Goal: Transaction & Acquisition: Obtain resource

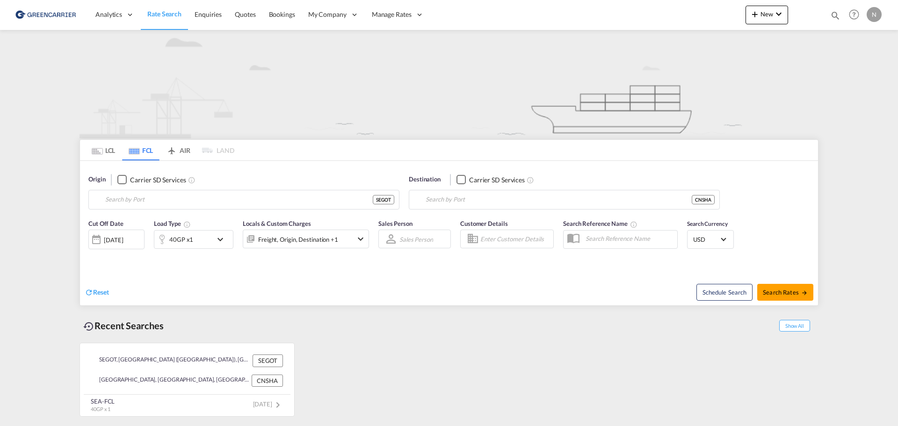
type input "[GEOGRAPHIC_DATA] ([GEOGRAPHIC_DATA]), [GEOGRAPHIC_DATA]"
type input "[GEOGRAPHIC_DATA], [GEOGRAPHIC_DATA]"
click at [165, 10] on span "Rate Search" at bounding box center [164, 14] width 34 height 8
click at [104, 149] on md-tab-item "LCL" at bounding box center [103, 150] width 37 height 21
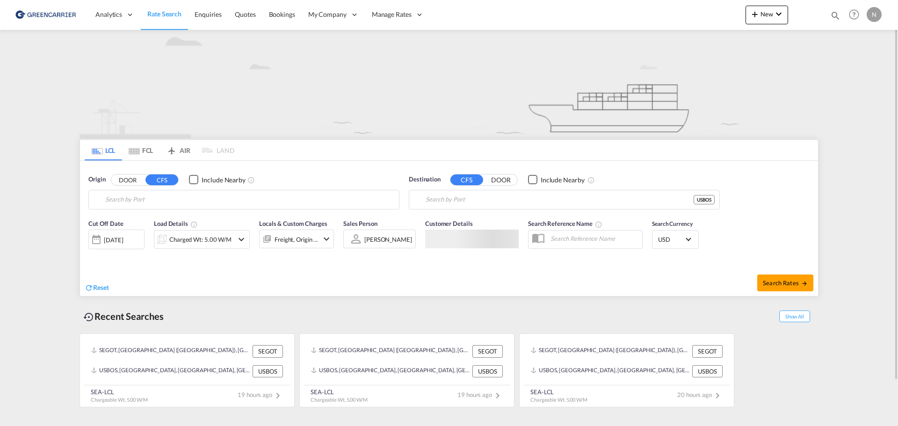
type input "[GEOGRAPHIC_DATA] ([GEOGRAPHIC_DATA]), [GEOGRAPHIC_DATA]"
type input "[GEOGRAPHIC_DATA], [GEOGRAPHIC_DATA], USBOS"
click at [129, 181] on button "DOOR" at bounding box center [127, 179] width 33 height 11
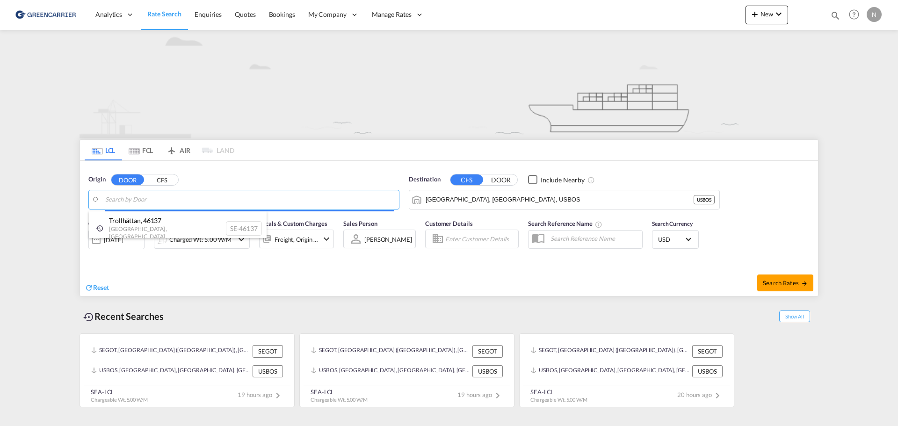
click at [151, 198] on body "Analytics Reports Dashboard Rate Search Enquiries Quotes Bookings" at bounding box center [449, 213] width 898 height 426
paste input "43232"
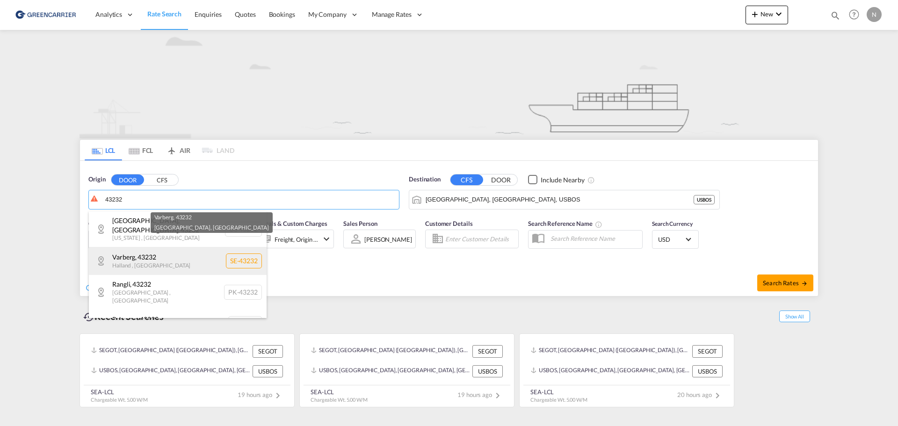
click at [175, 253] on div "[GEOGRAPHIC_DATA] , 43232 [GEOGRAPHIC_DATA] , [GEOGRAPHIC_DATA] SE-43232" at bounding box center [178, 261] width 178 height 28
type input "SE-43232, [GEOGRAPHIC_DATA], [GEOGRAPHIC_DATA]"
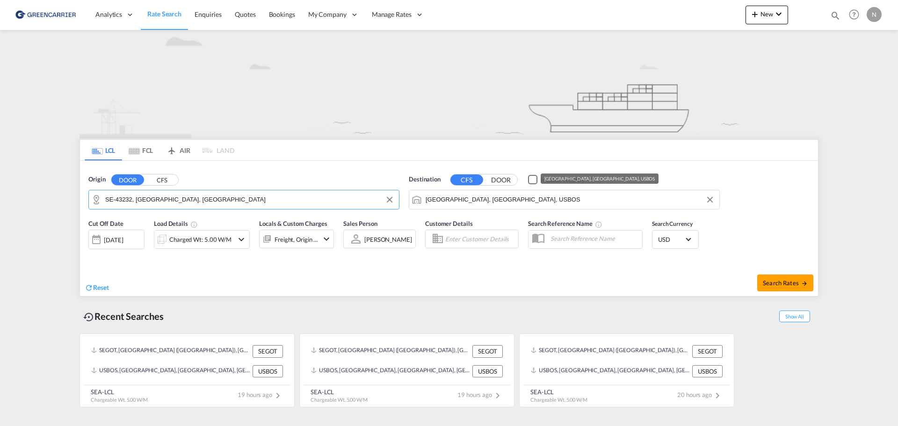
click at [466, 199] on input "[GEOGRAPHIC_DATA], [GEOGRAPHIC_DATA], USBOS" at bounding box center [569, 200] width 289 height 14
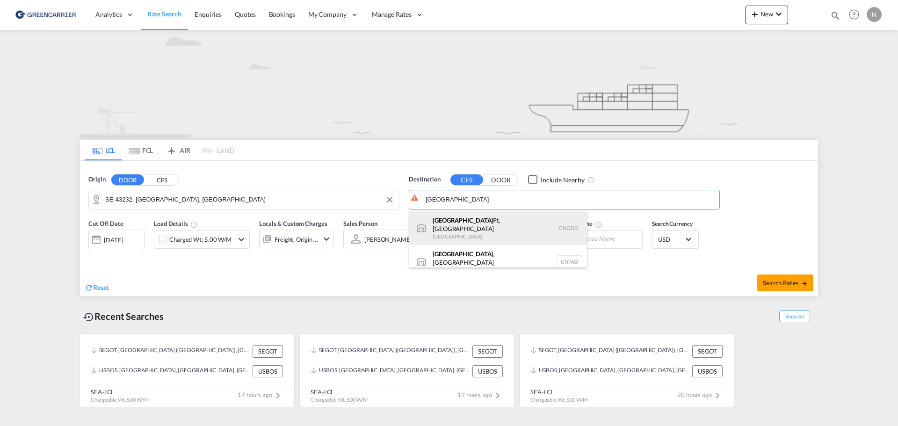
click at [460, 225] on div "Qingdao Pt, SD [GEOGRAPHIC_DATA] CNQDG" at bounding box center [498, 228] width 178 height 34
type input "Qingdao Pt, SD, CNQDG"
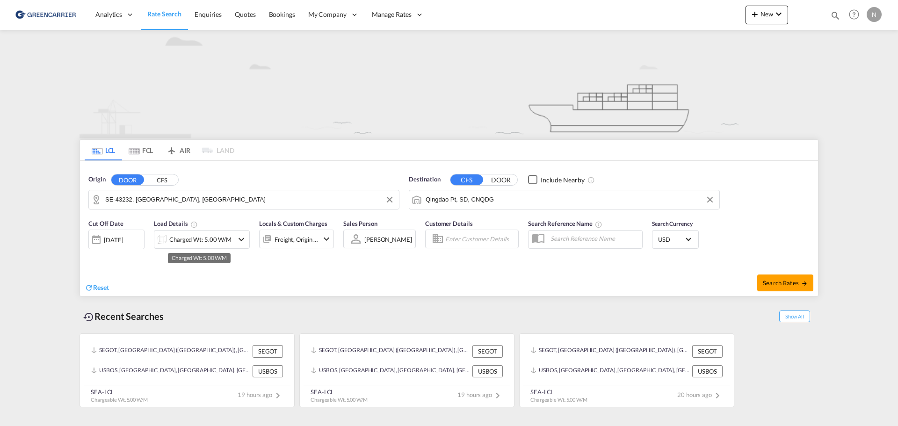
click at [195, 237] on div "Charged Wt: 5.00 W/M" at bounding box center [200, 239] width 62 height 13
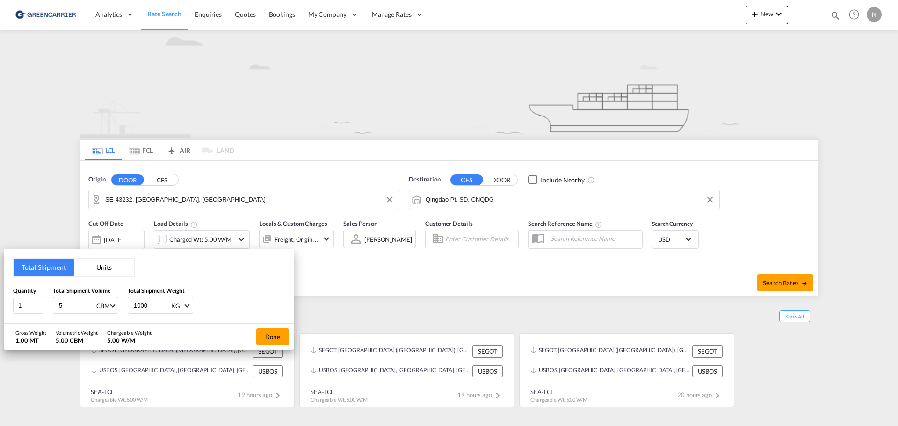
click at [86, 264] on button "Units" at bounding box center [104, 268] width 60 height 18
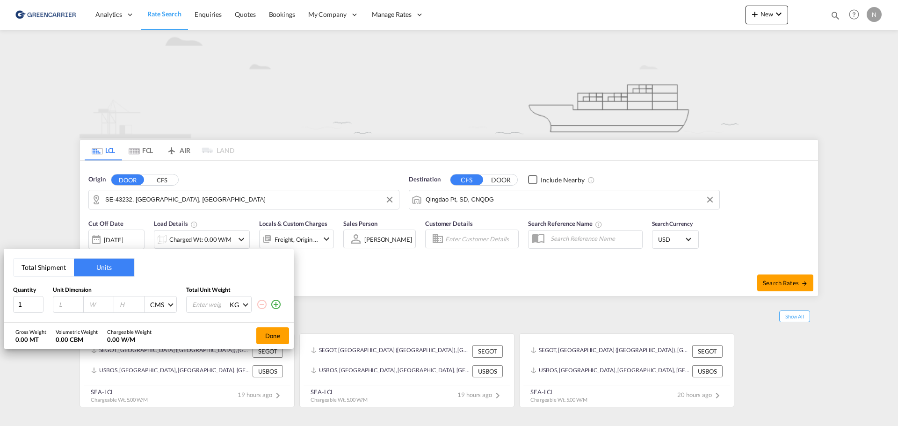
click at [70, 305] on input "number" at bounding box center [70, 304] width 25 height 8
type input "120"
type input "80"
type input "56"
type input "864"
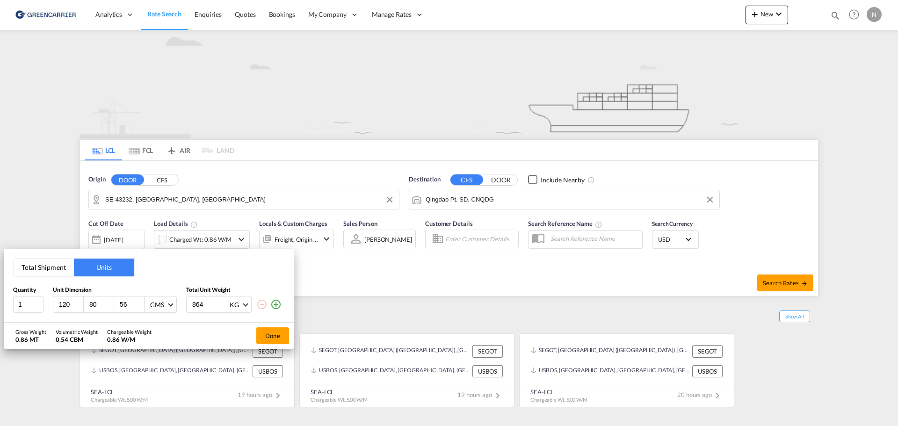
click at [278, 304] on md-icon "icon-plus-circle-outline" at bounding box center [275, 304] width 11 height 11
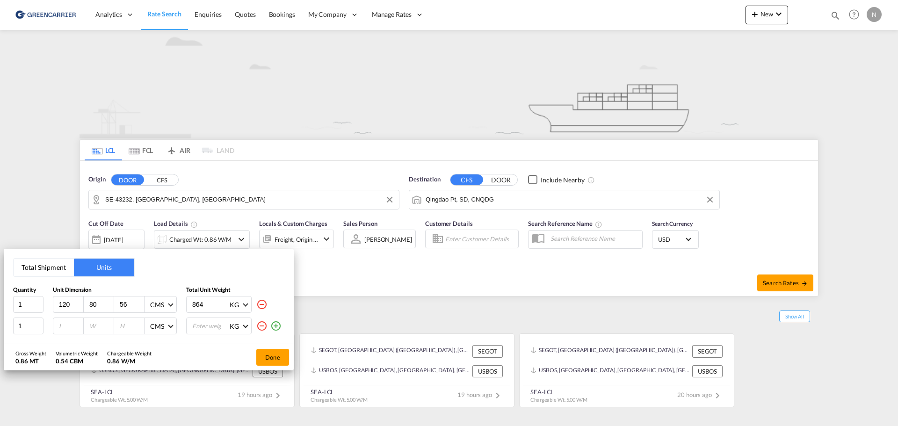
click at [66, 329] on input "number" at bounding box center [70, 326] width 25 height 8
type input "120"
type input "80"
type input "94"
type input "864"
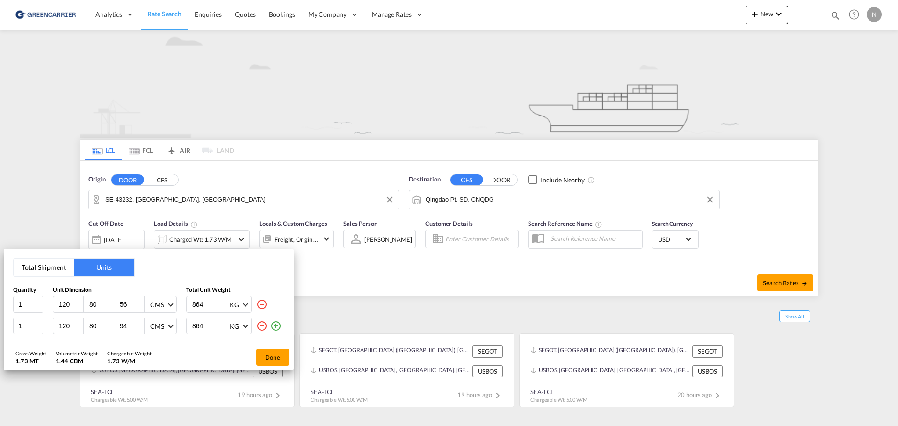
click at [273, 324] on md-icon "icon-plus-circle-outline" at bounding box center [275, 325] width 11 height 11
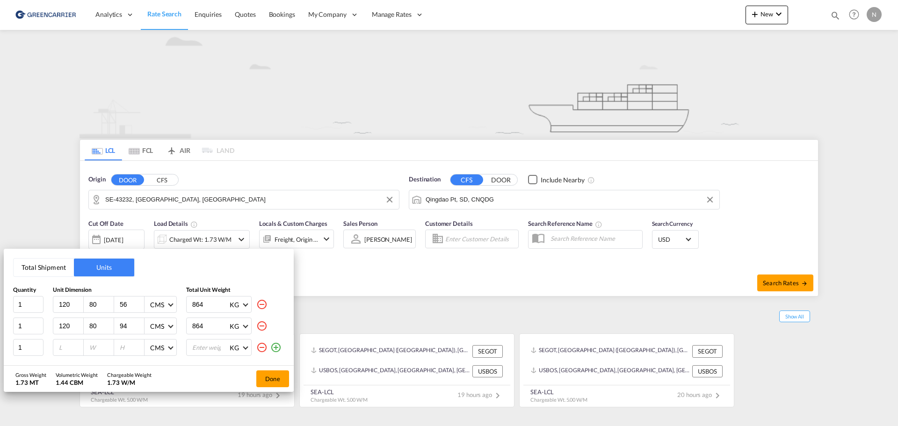
click at [56, 351] on div at bounding box center [68, 347] width 30 height 16
click at [63, 348] on input "number" at bounding box center [70, 347] width 25 height 8
type input "120"
type input "80"
type input "2"
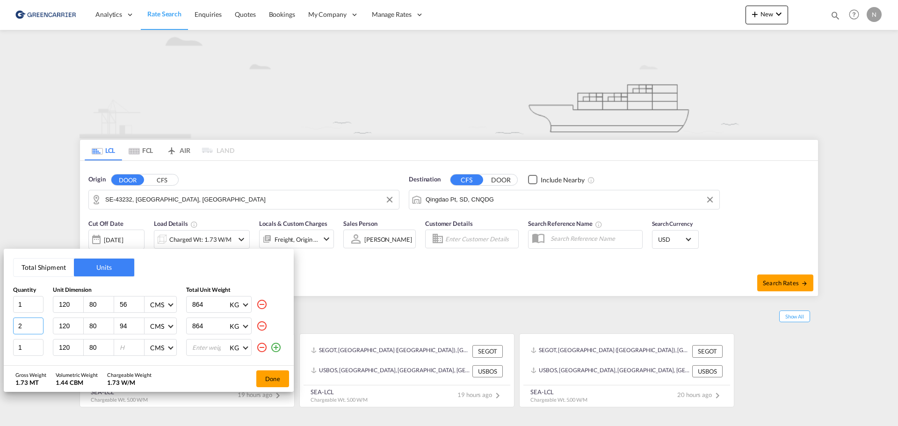
click at [41, 324] on input "2" at bounding box center [28, 325] width 30 height 17
click at [32, 347] on input "1" at bounding box center [28, 347] width 30 height 17
click at [134, 349] on input "number" at bounding box center [131, 347] width 25 height 8
type input "0"
type input "60"
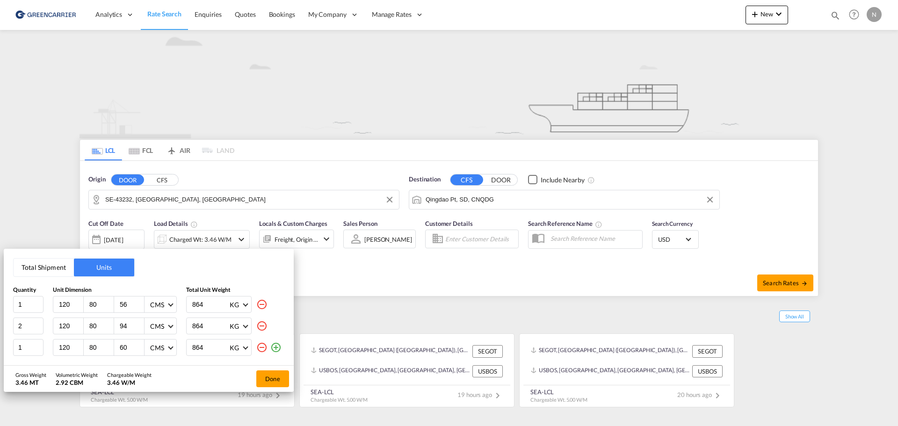
type input "864"
click at [275, 348] on md-icon "icon-plus-circle-outline" at bounding box center [275, 347] width 11 height 11
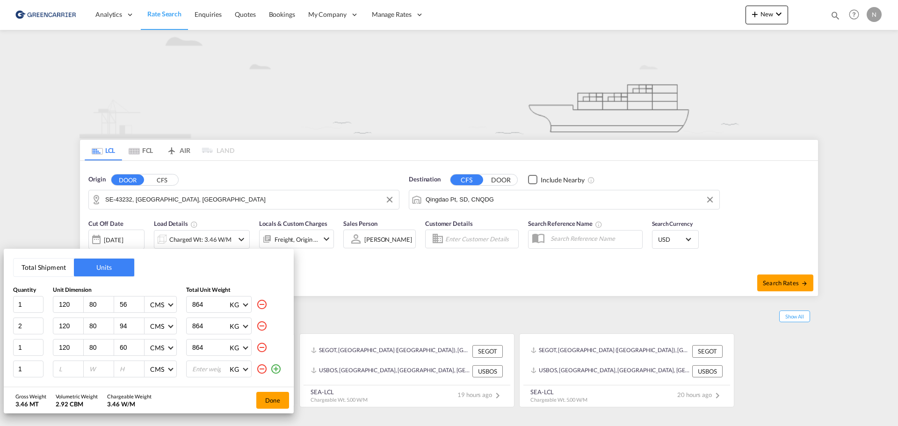
click at [64, 366] on input "number" at bounding box center [70, 369] width 25 height 8
type input "120"
type input "80"
type input "74"
type input "864"
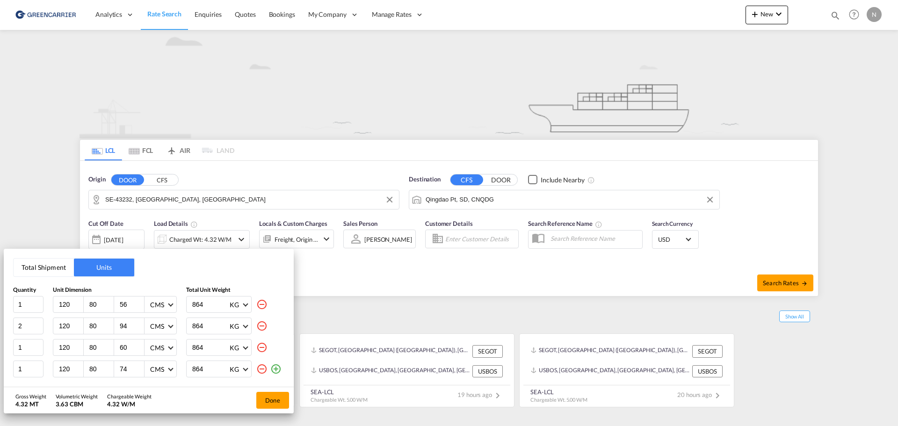
click at [275, 372] on md-icon "icon-plus-circle-outline" at bounding box center [275, 368] width 11 height 11
click at [58, 375] on input "number" at bounding box center [70, 370] width 25 height 8
type input "120"
type input "80"
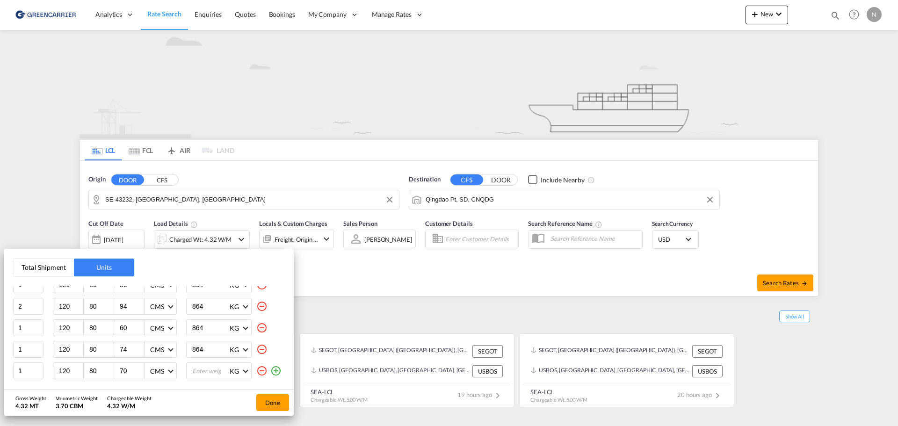
type input "70"
type input "864"
click at [270, 369] on md-icon "icon-plus-circle-outline" at bounding box center [275, 370] width 11 height 11
click at [59, 372] on input "number" at bounding box center [70, 370] width 25 height 8
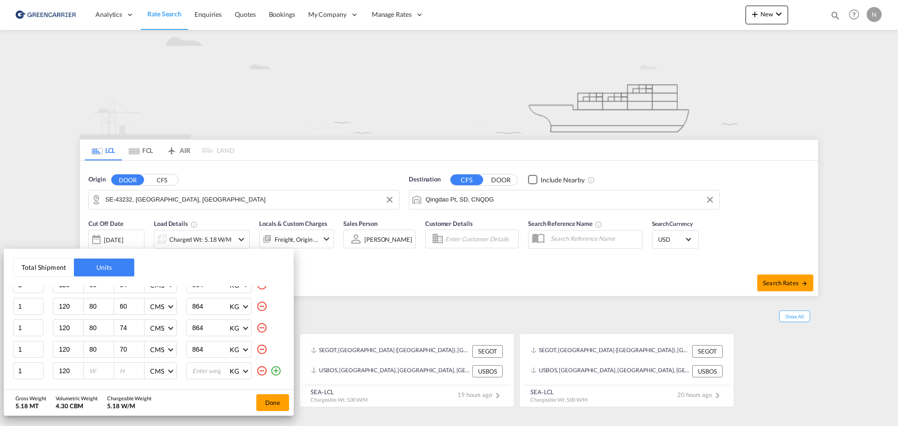
type input "120"
type input "80"
type input "67"
type input "864"
click at [270, 366] on md-icon "icon-plus-circle-outline" at bounding box center [275, 370] width 11 height 11
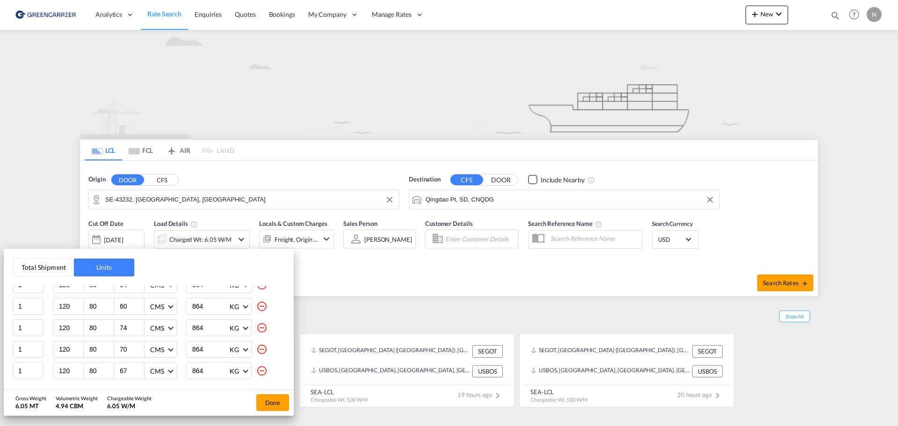
scroll to position [63, 0]
click at [66, 370] on input "number" at bounding box center [70, 370] width 25 height 8
type input "1220"
type input "8"
type input "120"
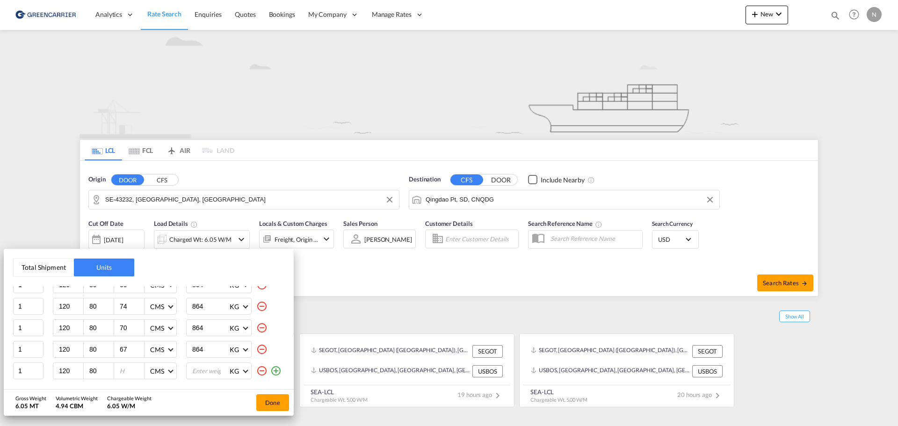
type input "80"
type input "76"
type input "864"
click at [270, 368] on md-icon "icon-plus-circle-outline" at bounding box center [275, 370] width 11 height 11
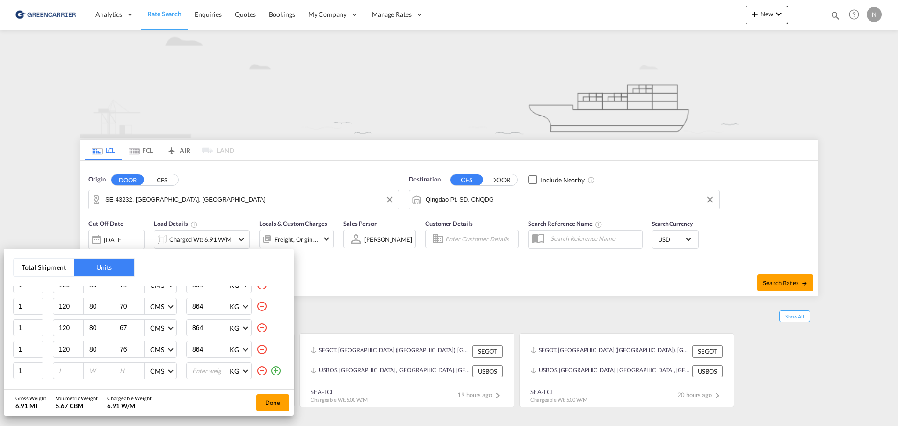
click at [58, 371] on input "number" at bounding box center [70, 370] width 25 height 8
type input "120"
type input "80"
type input "51"
type input "864"
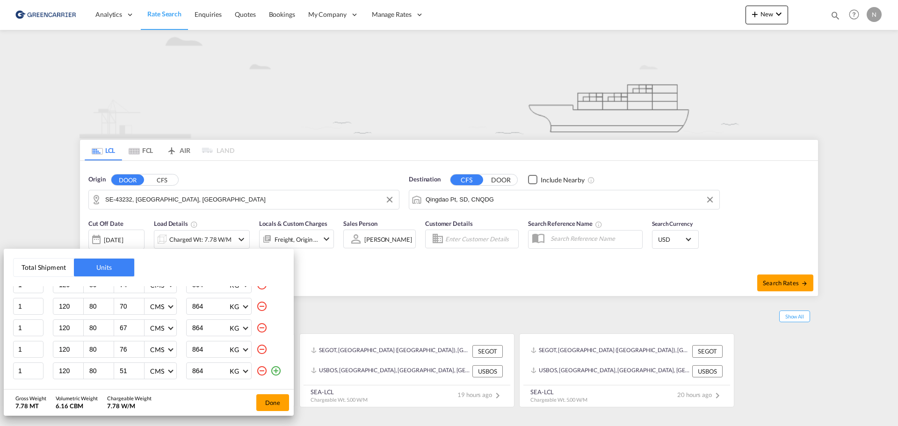
click at [271, 372] on md-icon "icon-plus-circle-outline" at bounding box center [275, 370] width 11 height 11
click at [58, 371] on input "number" at bounding box center [70, 370] width 25 height 8
type input "120"
type input "80"
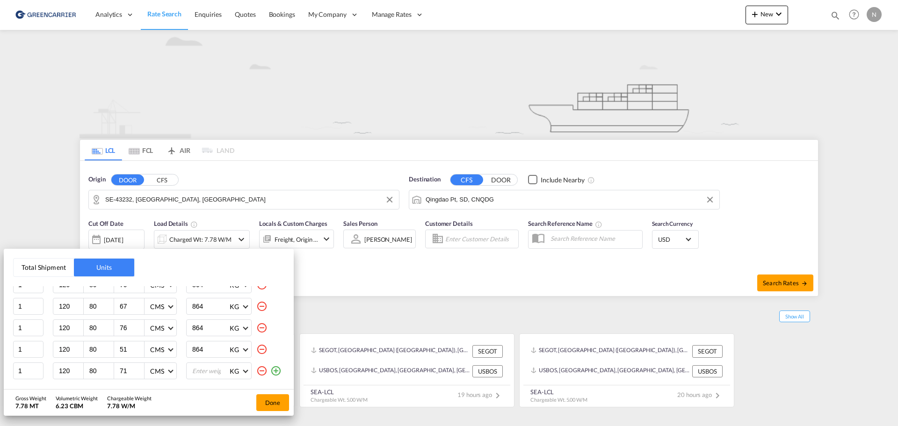
type input "71"
type input "864"
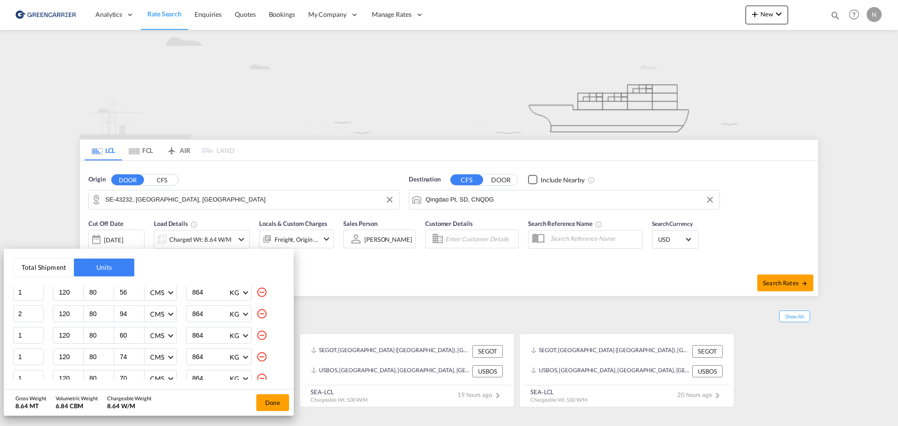
click at [191, 313] on input "864" at bounding box center [209, 314] width 37 height 16
click at [195, 314] on input "1728" at bounding box center [209, 314] width 37 height 16
type input "864"
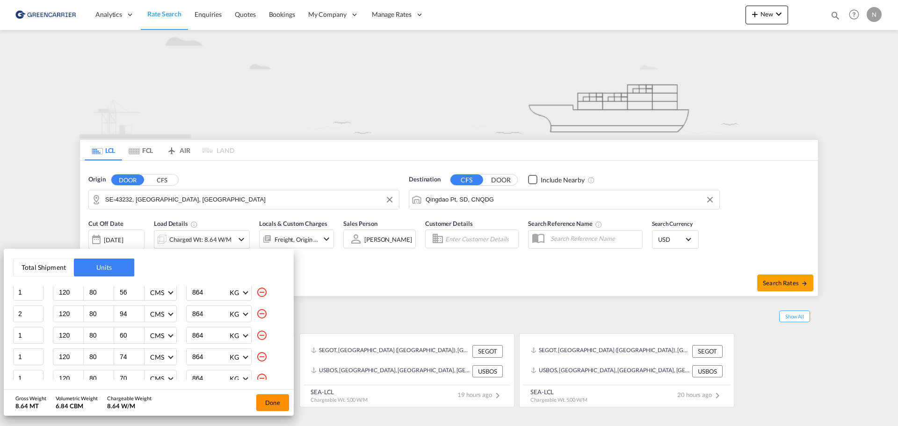
click at [267, 403] on button "Done" at bounding box center [272, 402] width 33 height 17
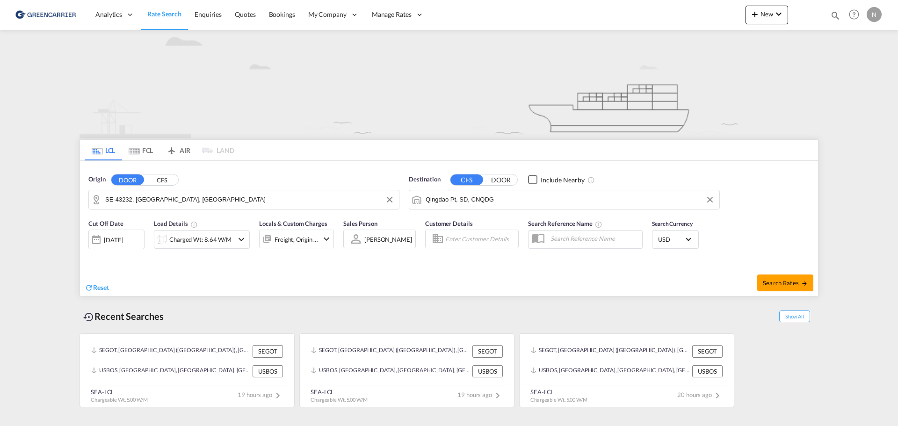
click at [494, 237] on input "Enter Customer Details" at bounding box center [480, 239] width 70 height 14
click at [507, 264] on div "[PERSON_NAME] [PERSON_NAME] [EMAIL_ADDRESS][DOMAIN_NAME] | Blue Lo gistics Air …" at bounding box center [529, 263] width 178 height 24
type input "Blue Logistics Air & Ocean Aps, [PERSON_NAME] [PERSON_NAME], [EMAIL_ADDRESS][DO…"
click at [789, 280] on span "Search Rates" at bounding box center [784, 282] width 45 height 7
type input "43232 to CNQDG / [DATE]"
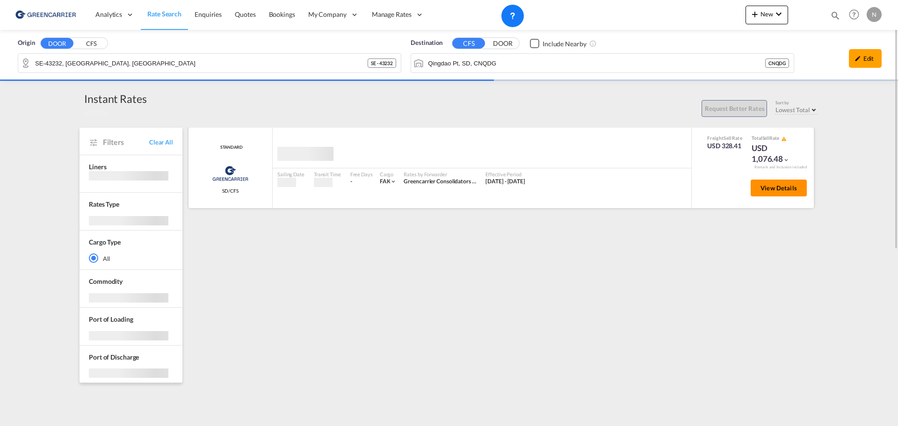
click at [775, 189] on span "View Details" at bounding box center [778, 187] width 36 height 7
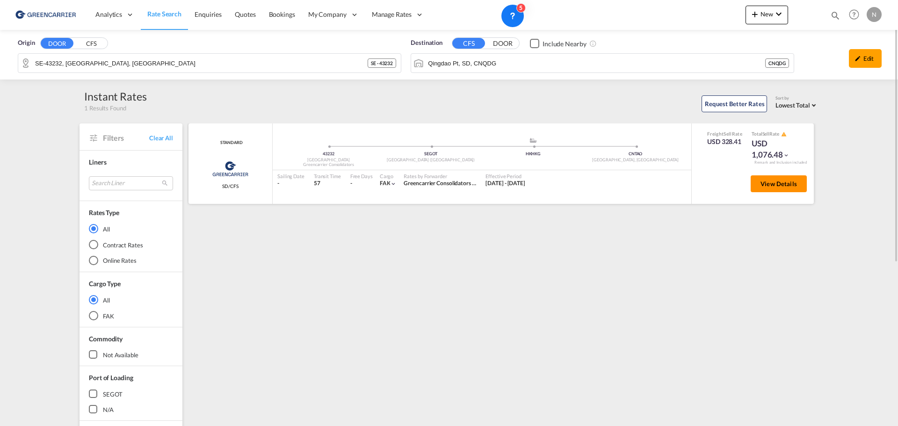
click at [777, 183] on span "View Details" at bounding box center [778, 183] width 36 height 7
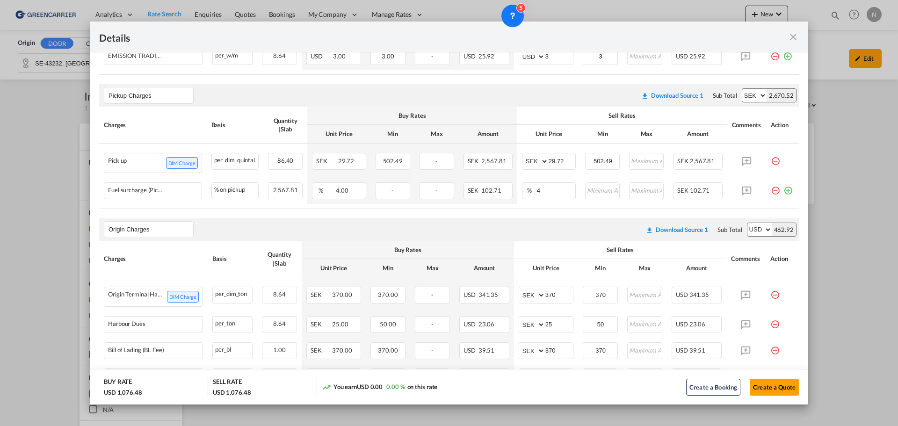
scroll to position [339, 0]
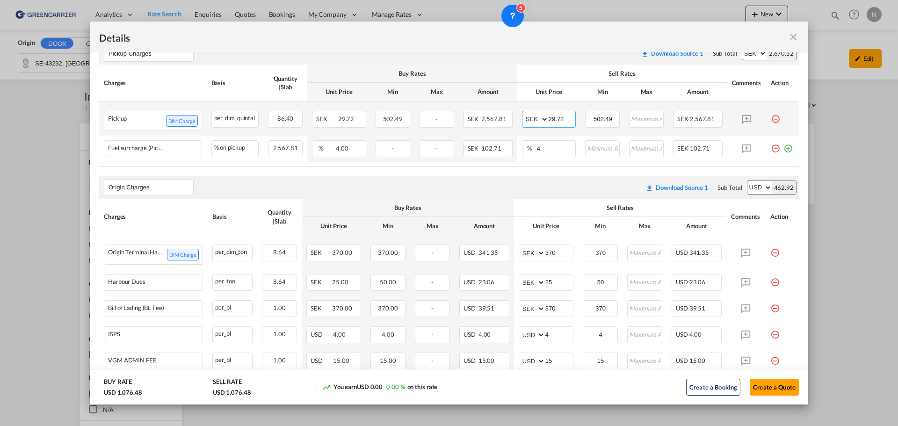
click at [551, 117] on input "29.72" at bounding box center [561, 118] width 27 height 14
type input "38"
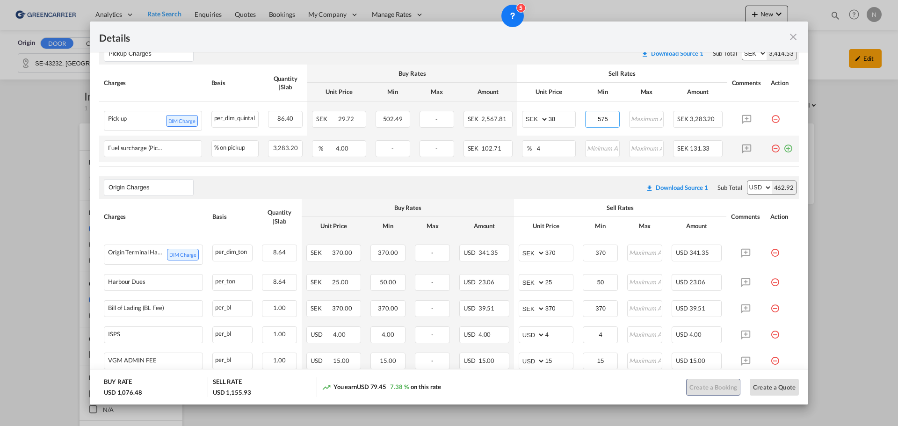
type input "575"
click at [764, 388] on button "Create a Quote" at bounding box center [773, 387] width 49 height 17
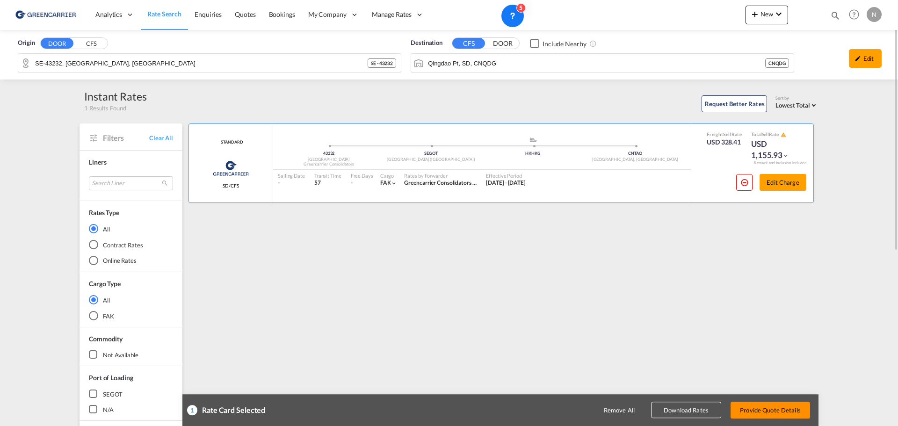
click at [768, 412] on button "Provide Quote Details" at bounding box center [769, 410] width 79 height 17
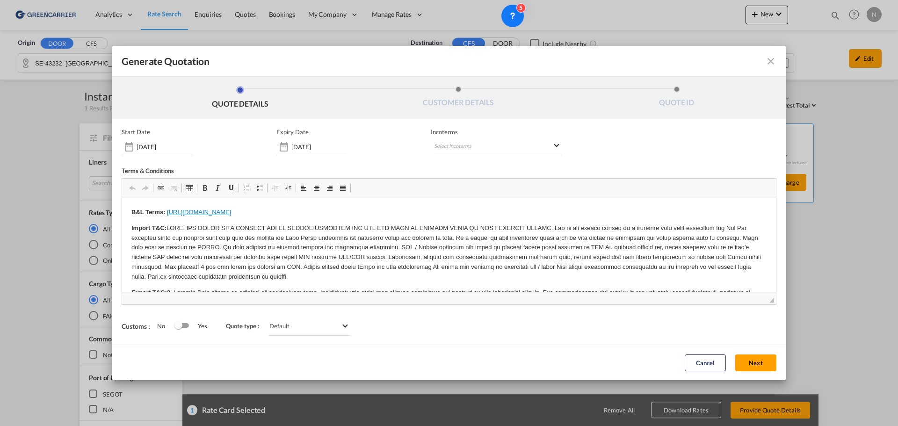
scroll to position [0, 0]
click at [498, 140] on md-select "Select Incoterms FCA - import Free Carrier FOB - import Free on Board DDP - exp…" at bounding box center [496, 146] width 131 height 17
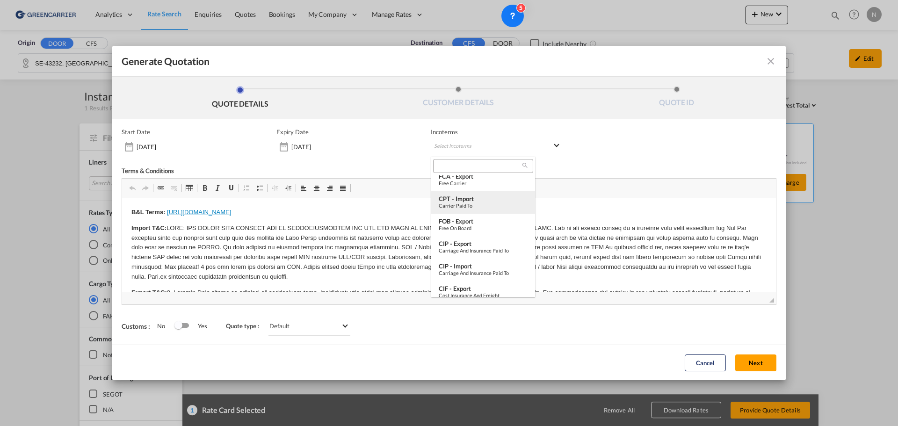
scroll to position [163, 0]
click at [460, 165] on input "search" at bounding box center [479, 166] width 86 height 8
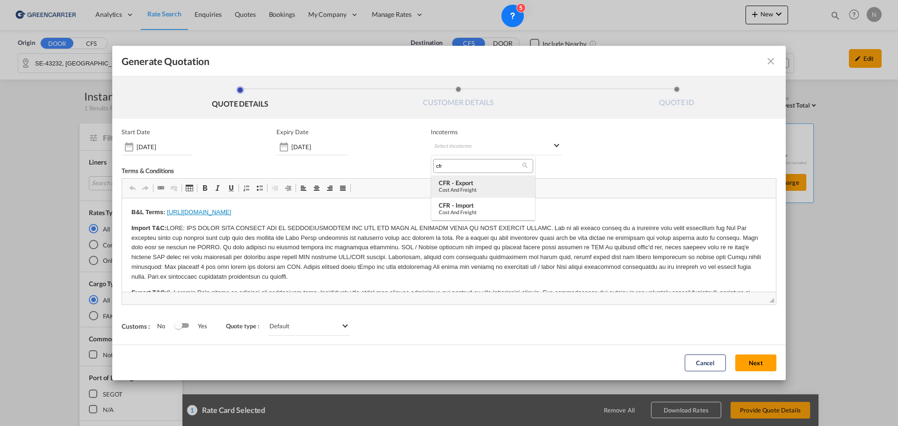
type input "cfr"
click at [462, 181] on div "CFR - export" at bounding box center [482, 182] width 89 height 7
click at [756, 360] on button "Next" at bounding box center [755, 362] width 41 height 17
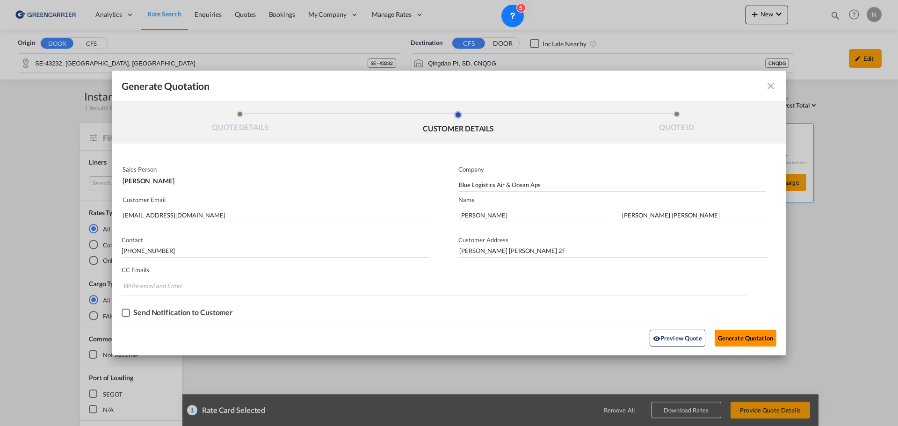
click at [750, 339] on button "Generate Quotation" at bounding box center [745, 338] width 62 height 17
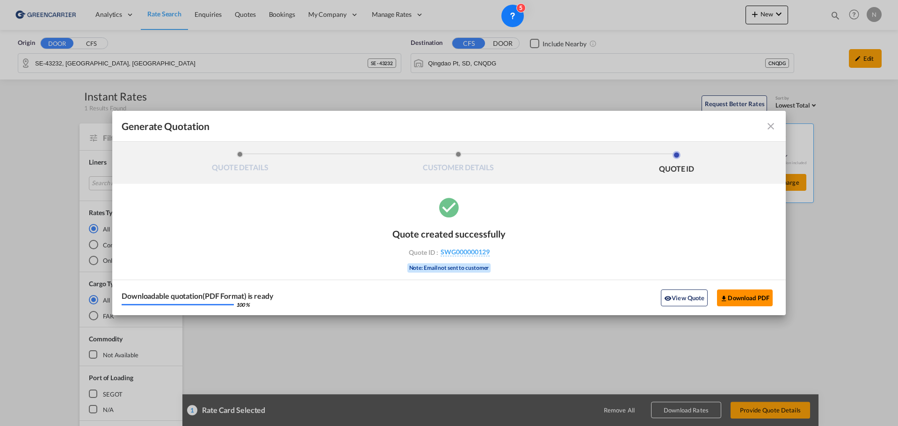
click at [741, 293] on button "Download PDF" at bounding box center [745, 297] width 56 height 17
click at [768, 126] on md-icon "icon-close fg-AAA8AD cursor m-0" at bounding box center [770, 126] width 11 height 11
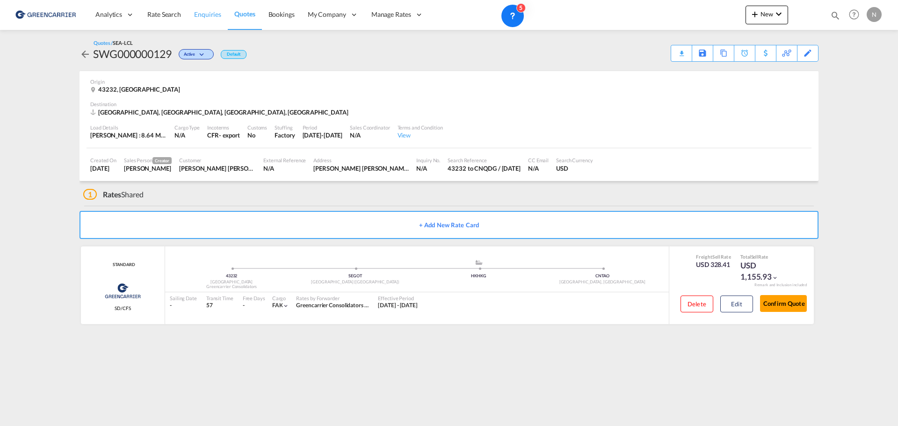
click at [196, 13] on span "Enquiries" at bounding box center [207, 14] width 27 height 8
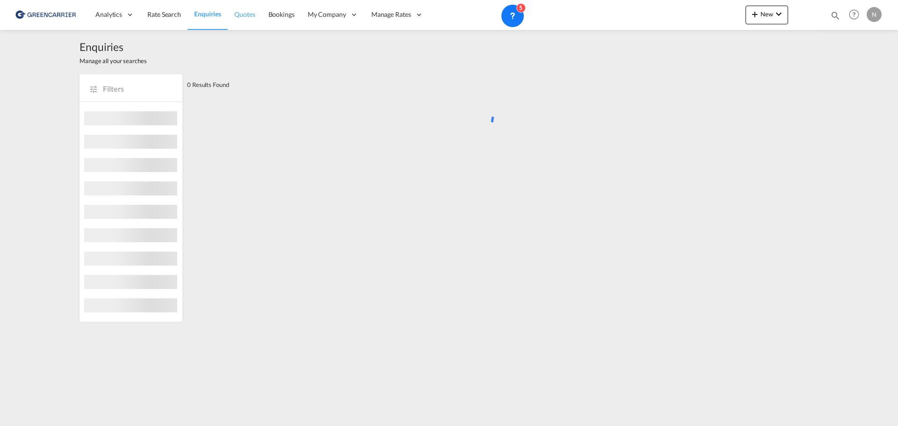
click at [253, 13] on span "Quotes" at bounding box center [244, 14] width 21 height 8
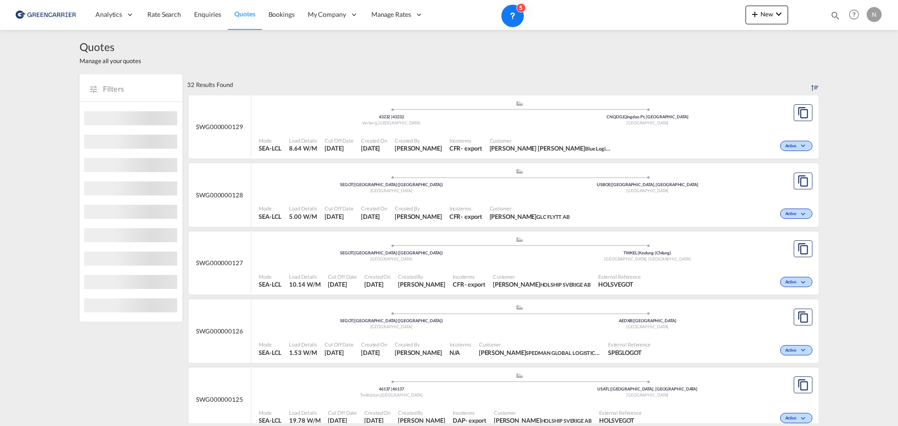
click at [697, 209] on div "Active" at bounding box center [693, 212] width 241 height 23
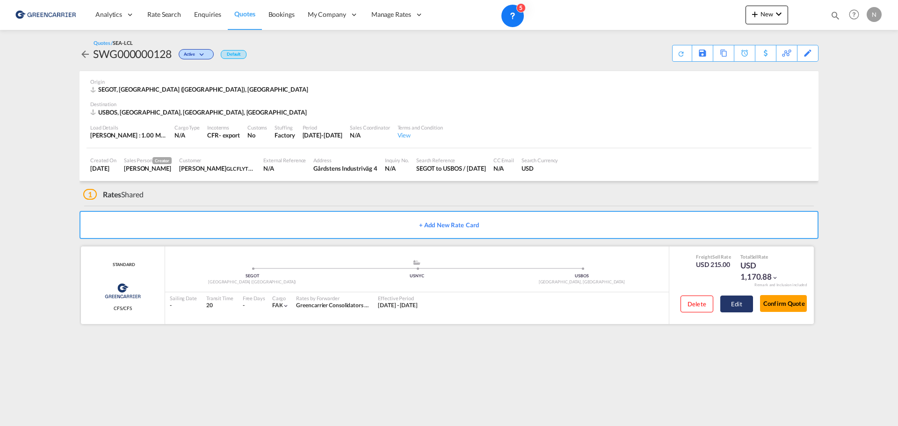
click at [737, 305] on button "Edit" at bounding box center [736, 303] width 33 height 17
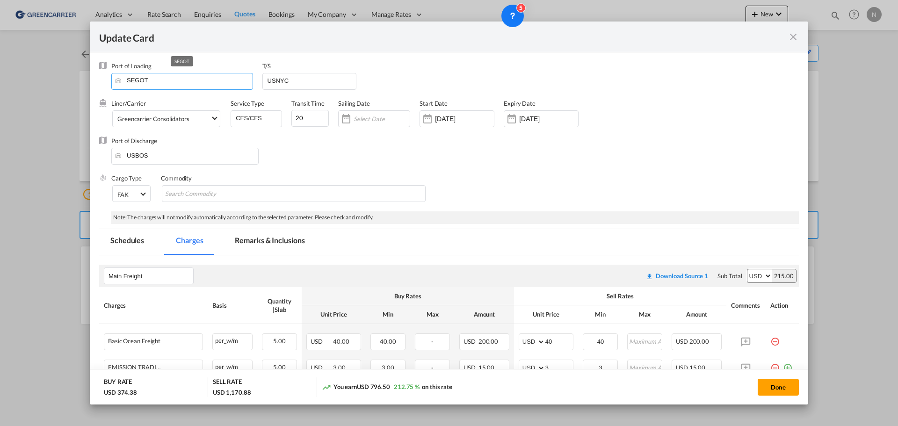
click at [133, 78] on input "SEGOT" at bounding box center [184, 80] width 136 height 14
click at [385, 155] on div "Port of Discharge USBOS" at bounding box center [448, 154] width 699 height 37
click at [791, 33] on md-icon "icon-close fg-AAA8AD m-0 pointer" at bounding box center [792, 36] width 11 height 11
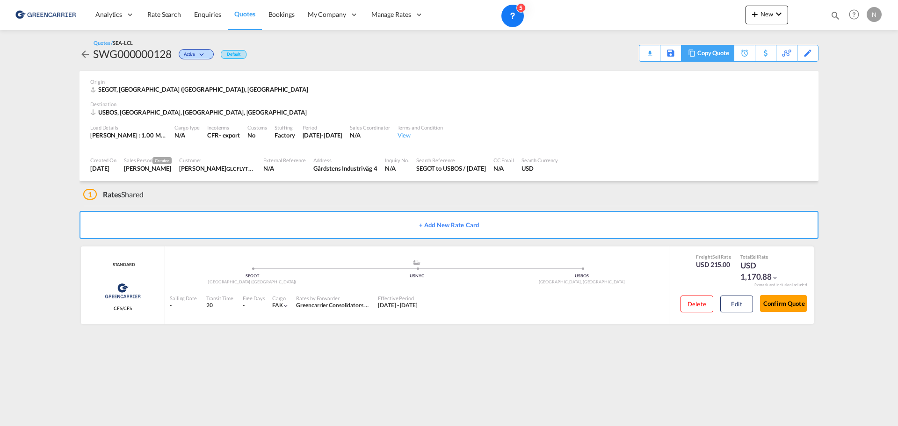
click at [718, 55] on div "Copy Quote" at bounding box center [713, 53] width 32 height 16
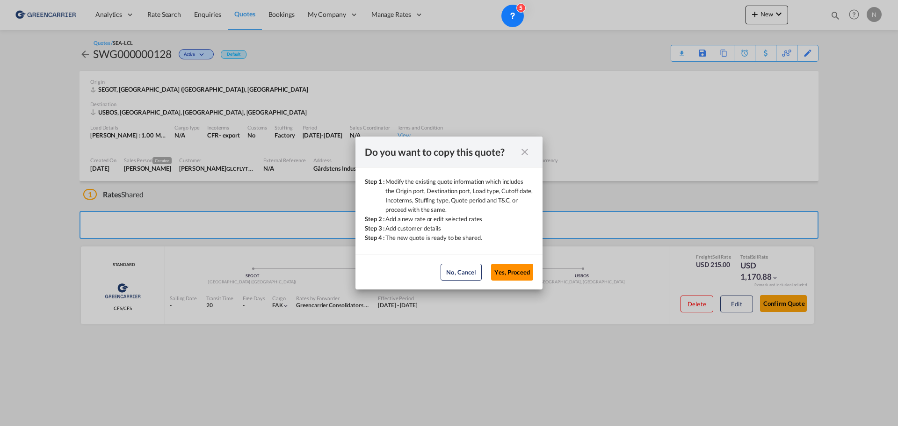
click at [509, 271] on button "Yes, Proceed" at bounding box center [512, 272] width 42 height 17
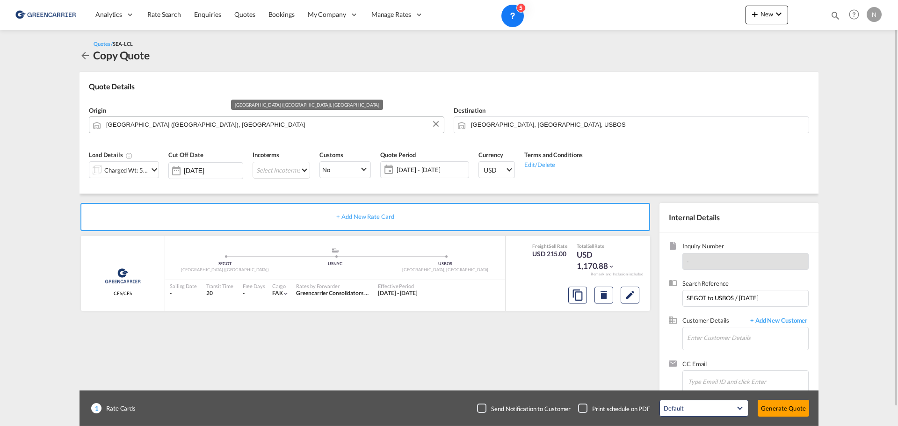
click at [126, 122] on input "[GEOGRAPHIC_DATA] ([GEOGRAPHIC_DATA]), [GEOGRAPHIC_DATA]" at bounding box center [272, 124] width 333 height 16
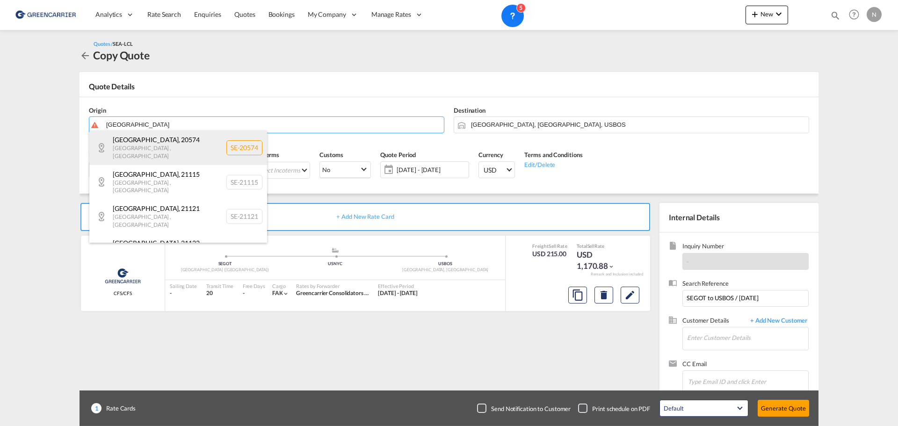
click at [183, 144] on div "[GEOGRAPHIC_DATA] , 20574 [GEOGRAPHIC_DATA] , [GEOGRAPHIC_DATA] SE-20574" at bounding box center [178, 147] width 178 height 34
type input "SE-20574, [GEOGRAPHIC_DATA], [GEOGRAPHIC_DATA]"
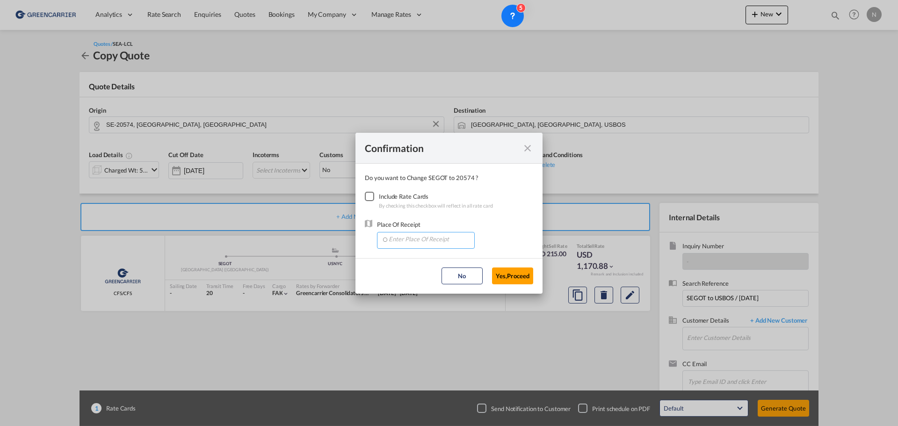
click at [413, 242] on input "Enter Place Of Receipt" at bounding box center [427, 239] width 93 height 14
type input "[GEOGRAPHIC_DATA]"
drag, startPoint x: 419, startPoint y: 241, endPoint x: 387, endPoint y: 239, distance: 32.3
click at [387, 239] on input "[GEOGRAPHIC_DATA]" at bounding box center [427, 239] width 93 height 14
click at [514, 275] on button "Yes,Proceed" at bounding box center [512, 275] width 41 height 17
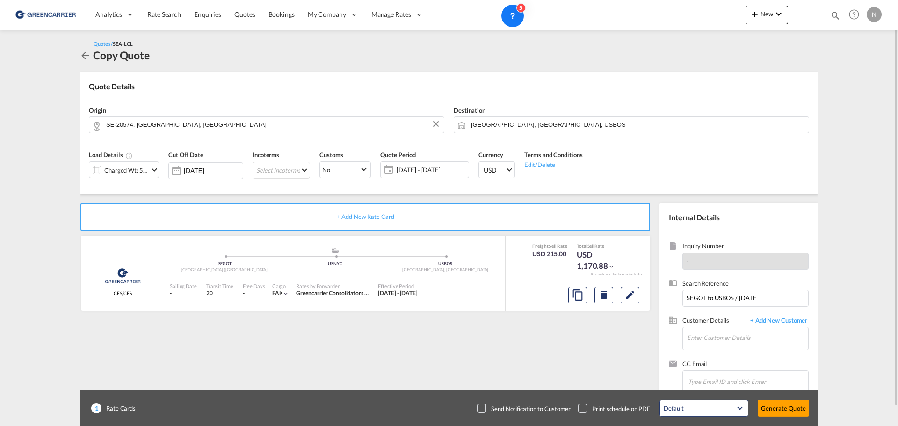
click at [409, 217] on div "+ Add New Rate Card" at bounding box center [364, 217] width 569 height 28
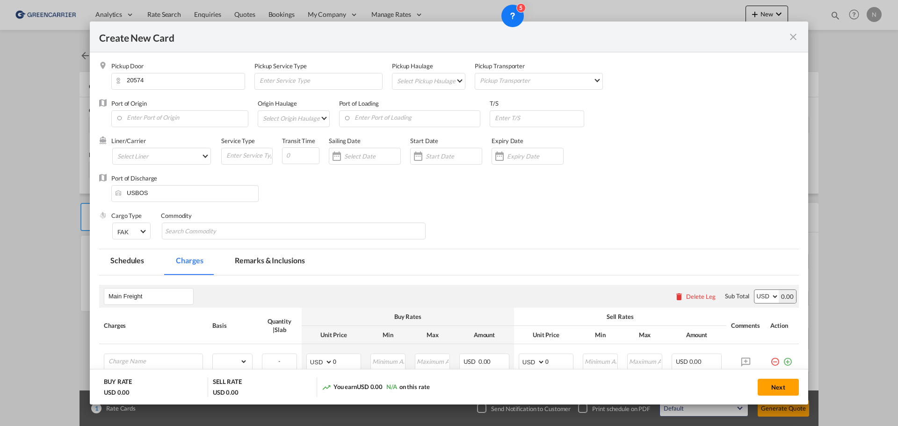
click at [797, 36] on md-icon "icon-close fg-AAA8AD m-0 pointer" at bounding box center [792, 36] width 11 height 11
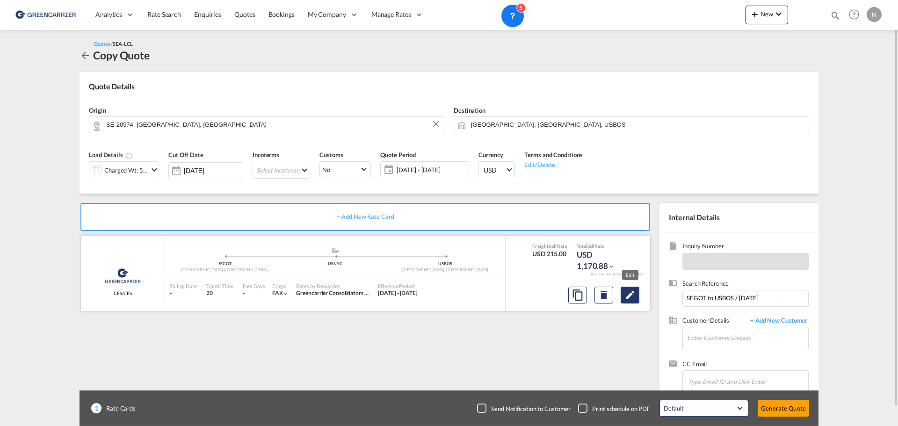
click at [628, 294] on md-icon "Edit" at bounding box center [629, 294] width 11 height 11
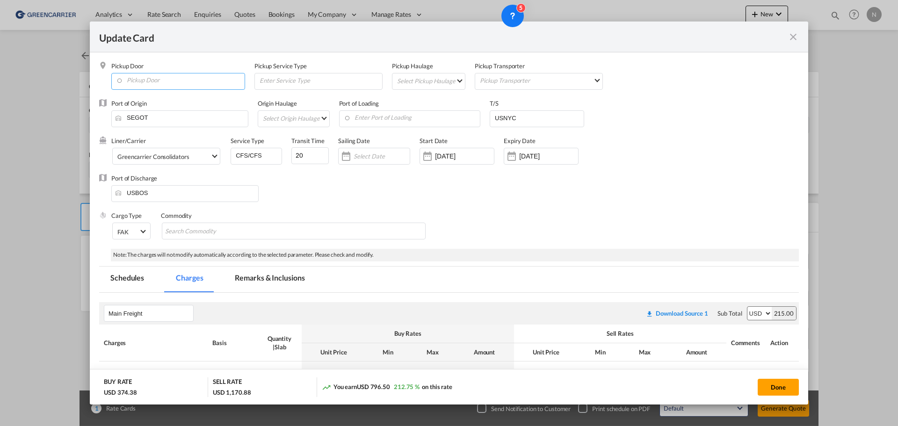
click at [143, 81] on input "Pickup Door" at bounding box center [180, 80] width 129 height 14
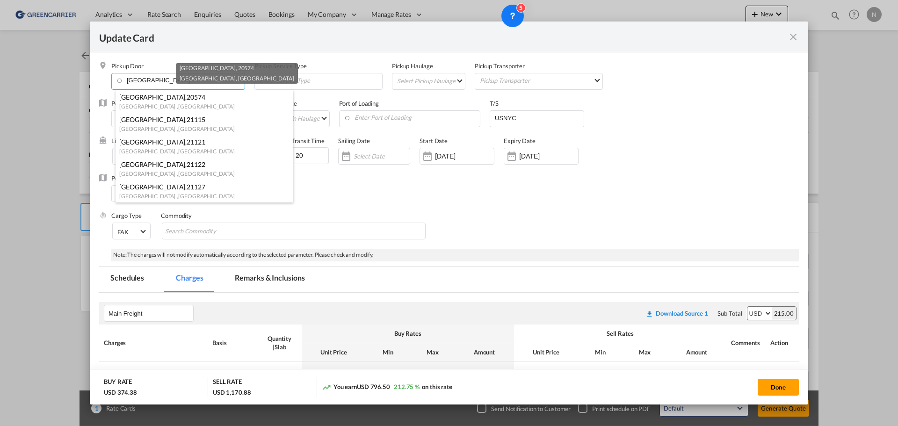
click at [157, 103] on div "[GEOGRAPHIC_DATA] , [GEOGRAPHIC_DATA]" at bounding box center [201, 105] width 165 height 9
type input "SE-20574, [GEOGRAPHIC_DATA], [GEOGRAPHIC_DATA]"
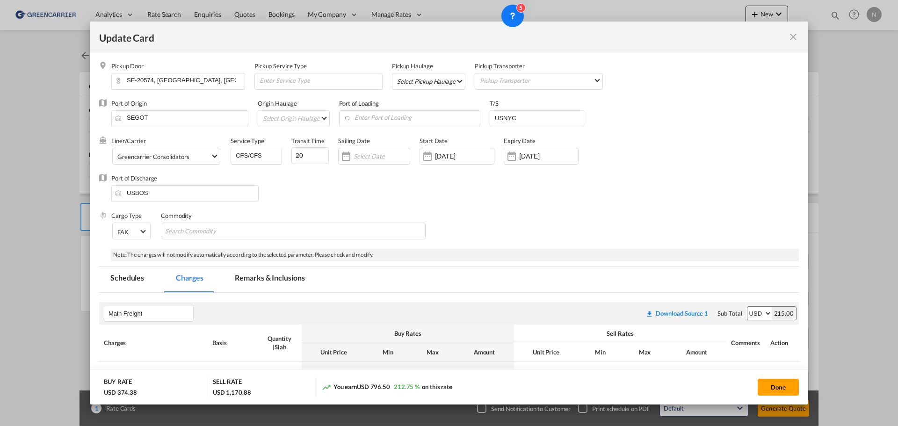
click at [431, 81] on md-select "Select Pickup Haulage rail road barge truck unspecified not available" at bounding box center [430, 80] width 69 height 15
click at [417, 102] on md-option "road" at bounding box center [429, 103] width 83 height 22
click at [310, 82] on input "Update Card Pickup ..." at bounding box center [320, 80] width 123 height 14
click at [467, 79] on md-select "Pickup Transporter Greencarrier Consolidators" at bounding box center [514, 79] width 123 height 13
click at [469, 78] on div "Greencarrier Consolidators" at bounding box center [488, 80] width 72 height 8
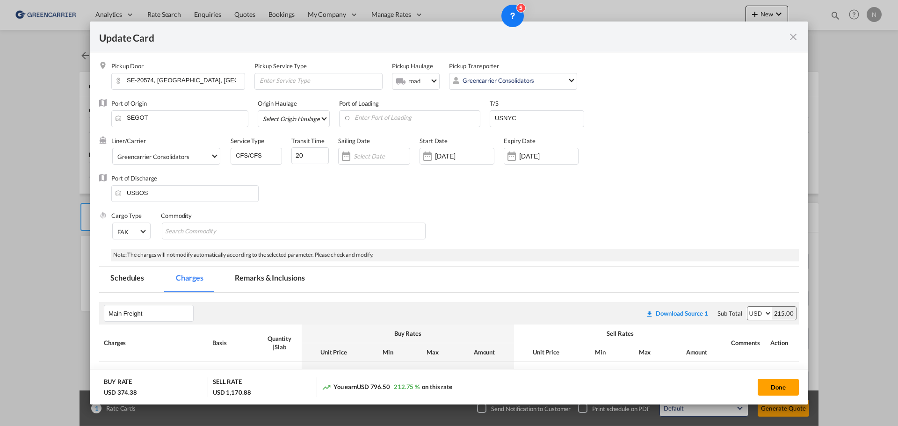
click at [290, 121] on md-select "Select Origin Haulage rail road barge truck unspecified not available" at bounding box center [295, 118] width 67 height 15
click at [264, 144] on div "road" at bounding box center [269, 140] width 12 height 8
click at [362, 115] on input "Enter Port of Loading" at bounding box center [387, 118] width 136 height 14
click at [356, 133] on div "[GEOGRAPHIC_DATA] ([GEOGRAPHIC_DATA])" at bounding box center [405, 134] width 165 height 8
type input "[GEOGRAPHIC_DATA] ([GEOGRAPHIC_DATA]), [GEOGRAPHIC_DATA]"
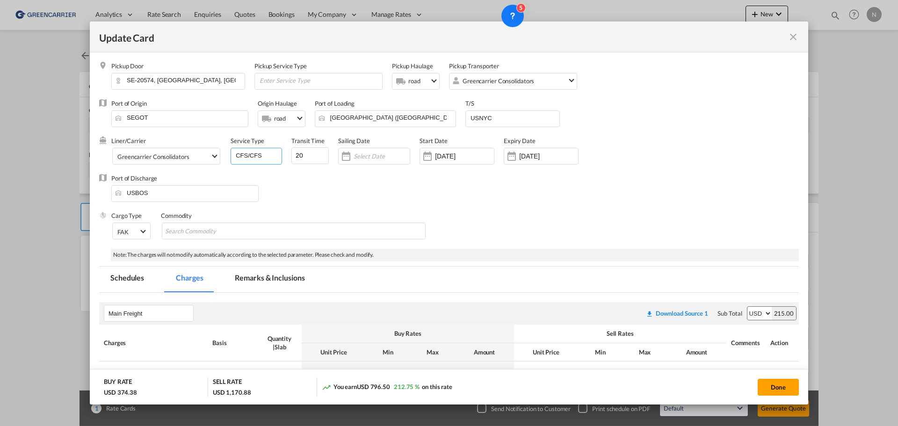
click at [245, 156] on input "CFS/CFS" at bounding box center [258, 155] width 47 height 14
drag, startPoint x: 247, startPoint y: 154, endPoint x: 228, endPoint y: 154, distance: 19.2
click at [228, 154] on div "Liner/Carrier Greencarrier Consolidators Greencarrier Consolidators Service Typ…" at bounding box center [409, 154] width 596 height 37
type input "SD/CFS"
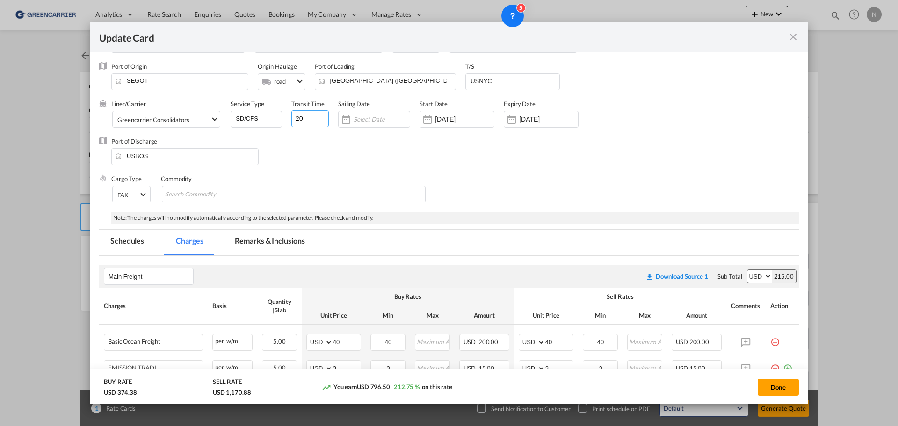
scroll to position [47, 0]
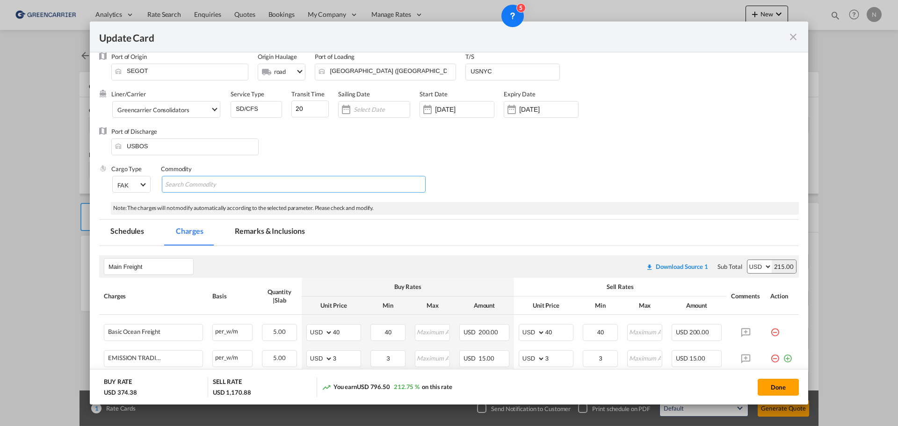
click at [236, 187] on input "Search Commodity" at bounding box center [208, 184] width 86 height 15
type input "J"
type input "G"
drag, startPoint x: 190, startPoint y: 186, endPoint x: 156, endPoint y: 185, distance: 34.1
click at [156, 185] on div "Cargo Type FAK FAK GCR GDSM General Cargo Hazardous Cargo Ambient Foodstuff Chi…" at bounding box center [454, 183] width 687 height 37
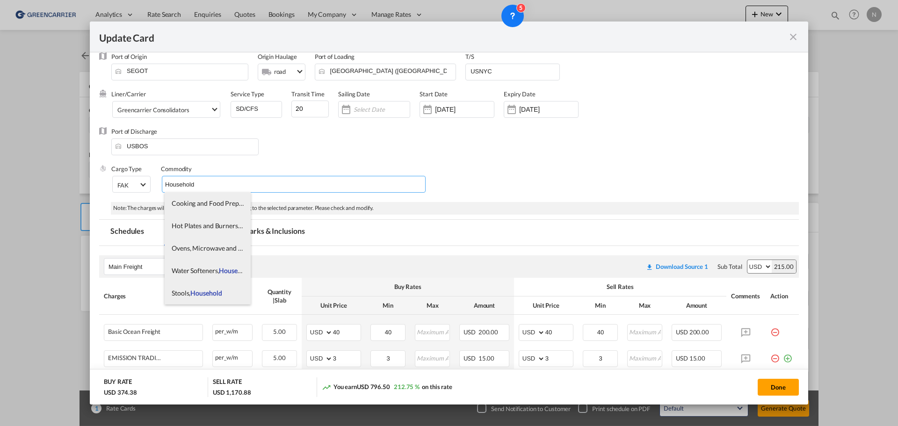
type input "Household"
click at [202, 290] on span "Household" at bounding box center [205, 293] width 31 height 8
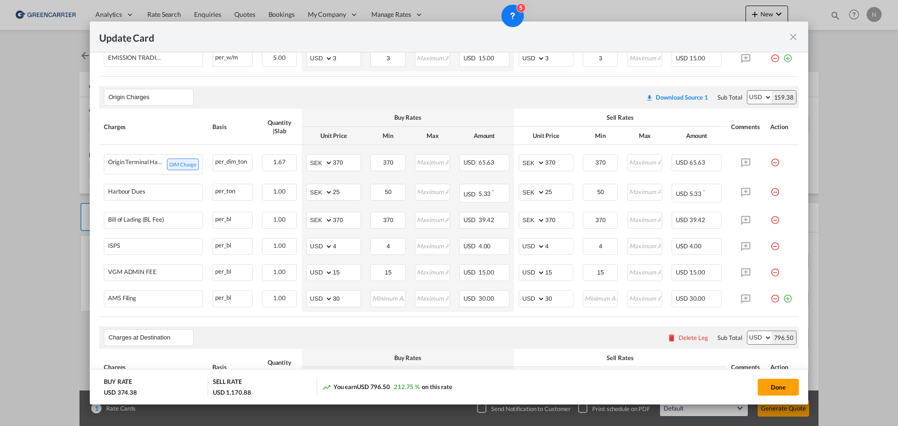
scroll to position [374, 0]
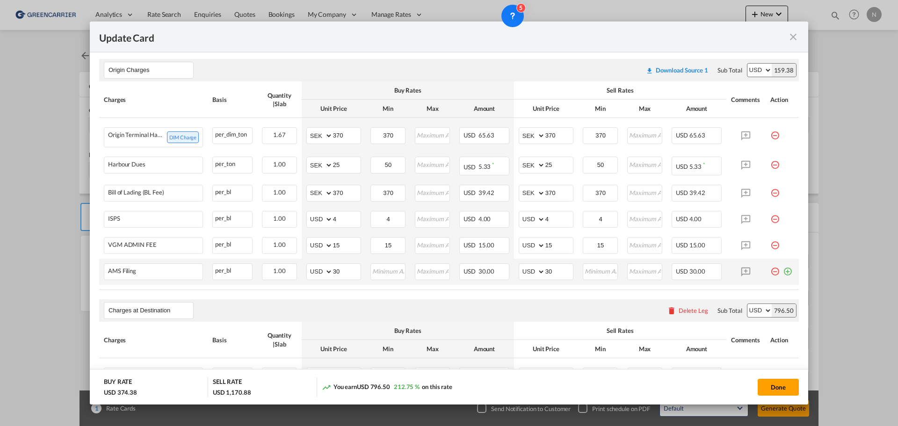
click at [785, 273] on div "Update Card Pickup ..." at bounding box center [782, 267] width 24 height 9
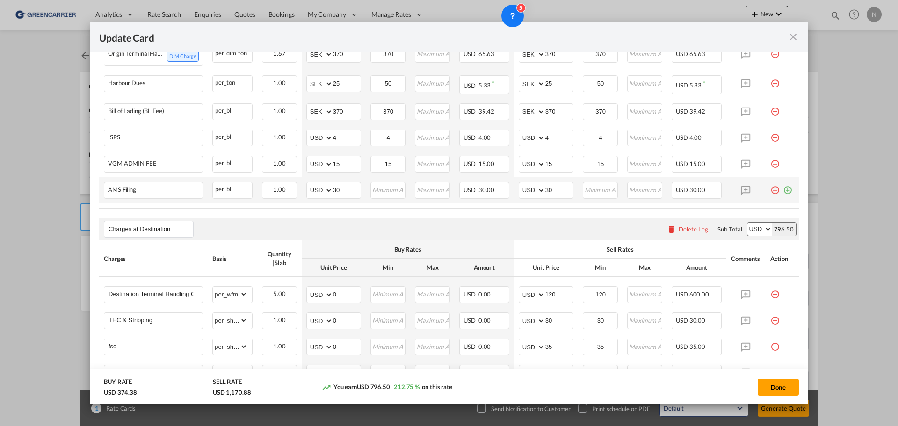
scroll to position [444, 0]
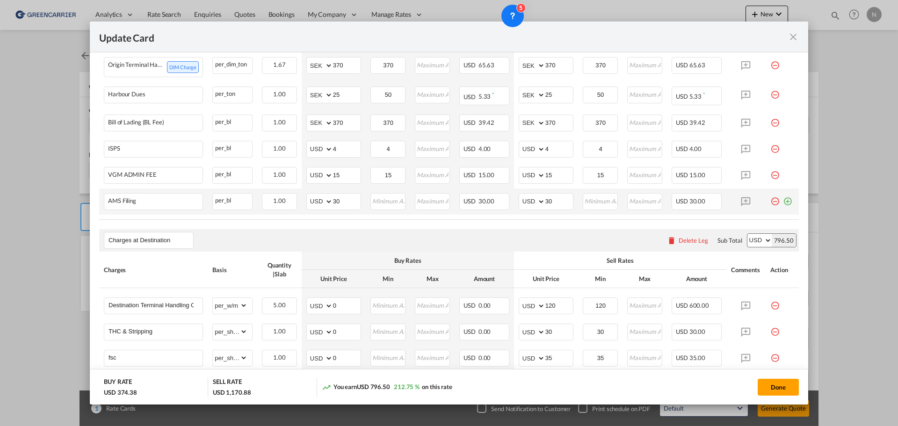
click at [783, 202] on md-icon "icon-plus-circle-outline green-400-fg" at bounding box center [787, 197] width 9 height 9
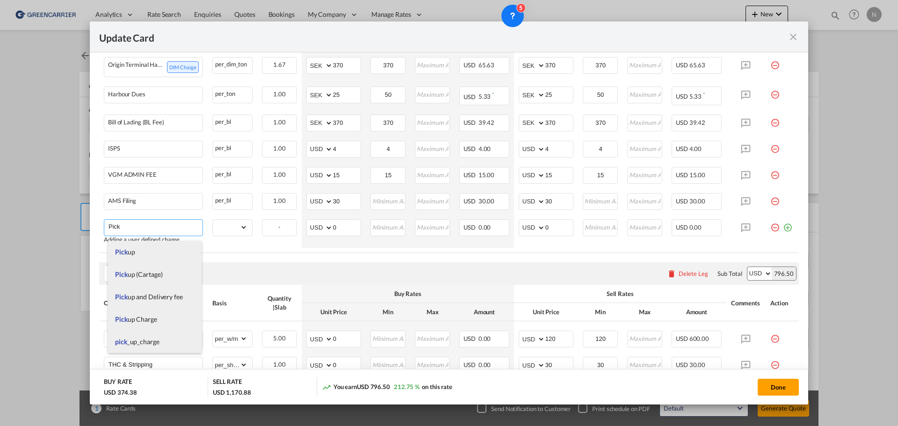
click at [146, 253] on li "Pick up" at bounding box center [154, 252] width 93 height 22
type input "Pick up"
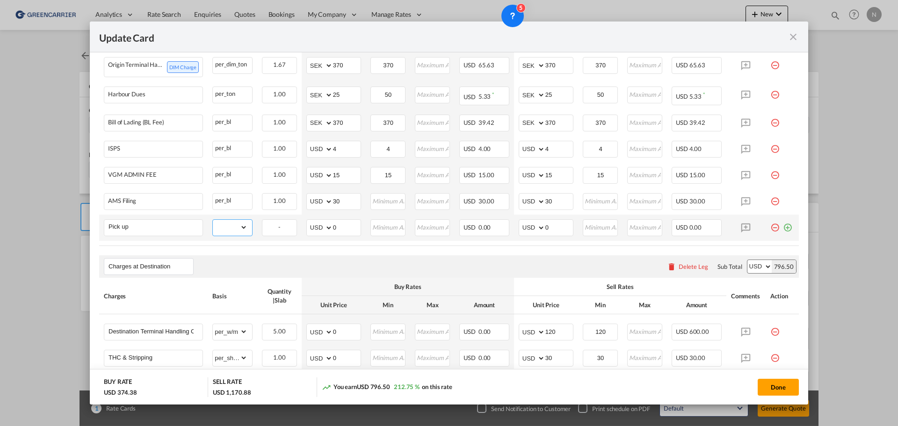
click at [221, 235] on select "gross_weight volumetric_weight per_shipment per_bl per_km per_hawb per_kg flat …" at bounding box center [230, 227] width 35 height 15
select select "per_shipment"
click at [213, 226] on select "gross_weight volumetric_weight per_shipment per_bl per_km per_hawb per_kg flat …" at bounding box center [230, 227] width 35 height 15
click at [535, 234] on select "AED AFN ALL AMD ANG AOA ARS AUD AWG AZN BAM BBD BDT BGN BHD BIF BMD BND BOB BRL…" at bounding box center [532, 227] width 24 height 13
select select "string:SEK"
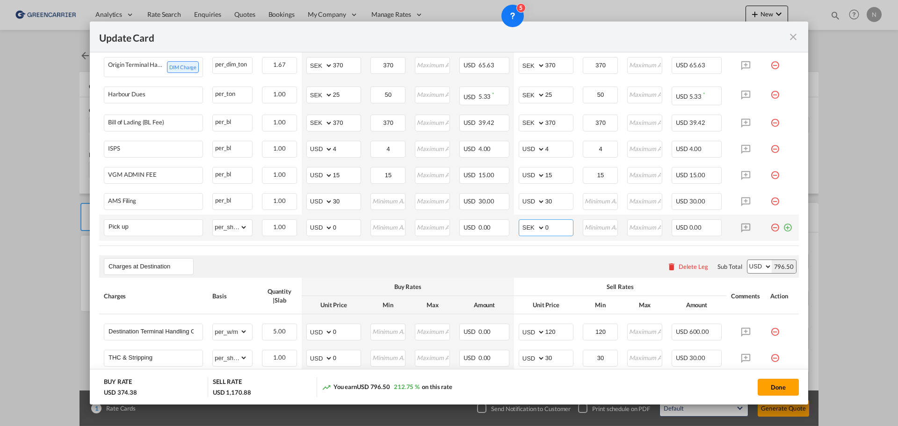
click at [520, 228] on select "AED AFN ALL AMD ANG AOA ARS AUD AWG AZN BAM BBD BDT BGN BHD BIF BMD BND BOB BRL…" at bounding box center [532, 227] width 24 height 13
click at [550, 233] on input "0" at bounding box center [559, 227] width 28 height 14
type input "1750"
click at [776, 388] on button "Done" at bounding box center [777, 387] width 41 height 17
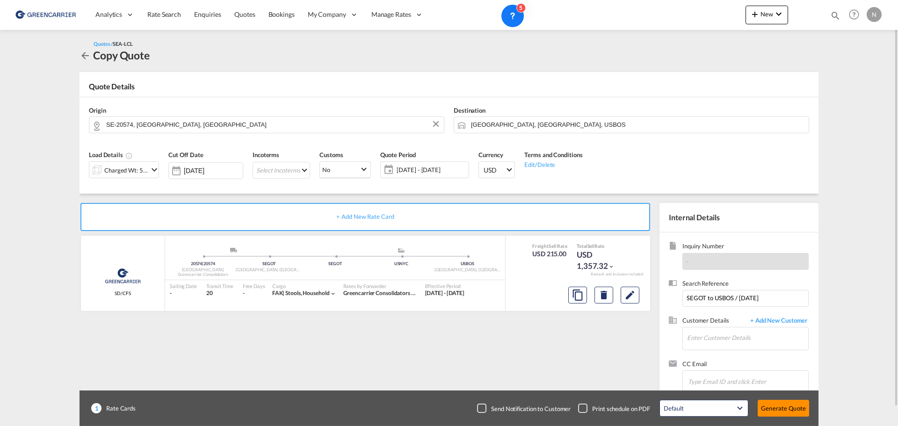
click at [785, 405] on button "Generate Quote" at bounding box center [782, 408] width 51 height 17
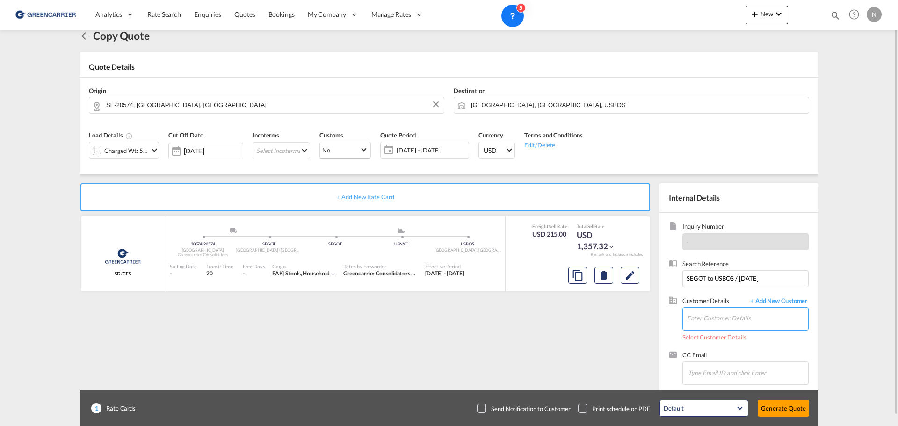
click at [749, 318] on input "Enter Customer Details" at bounding box center [747, 318] width 121 height 21
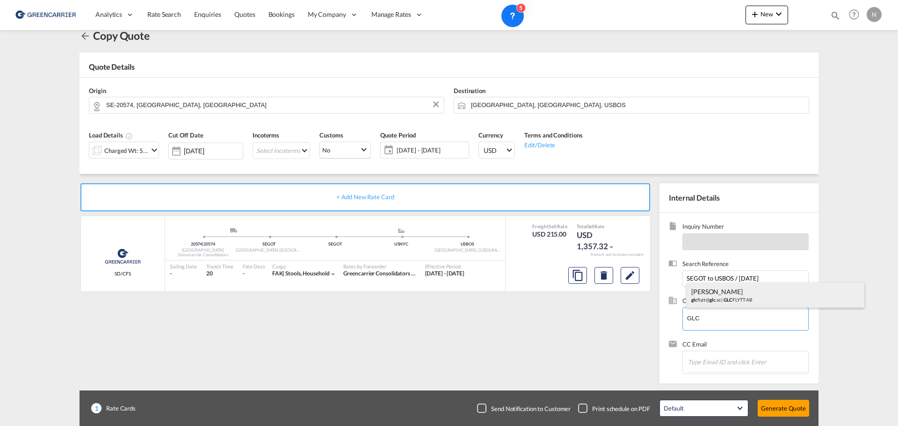
click at [738, 294] on div "[PERSON_NAME] glc flytt@ glc .se | GLC FLYTT AB" at bounding box center [775, 294] width 178 height 25
type input "GLC FLYTT AB, [PERSON_NAME], [EMAIL_ADDRESS][DOMAIN_NAME]"
click at [792, 406] on button "Generate Quote" at bounding box center [782, 408] width 51 height 17
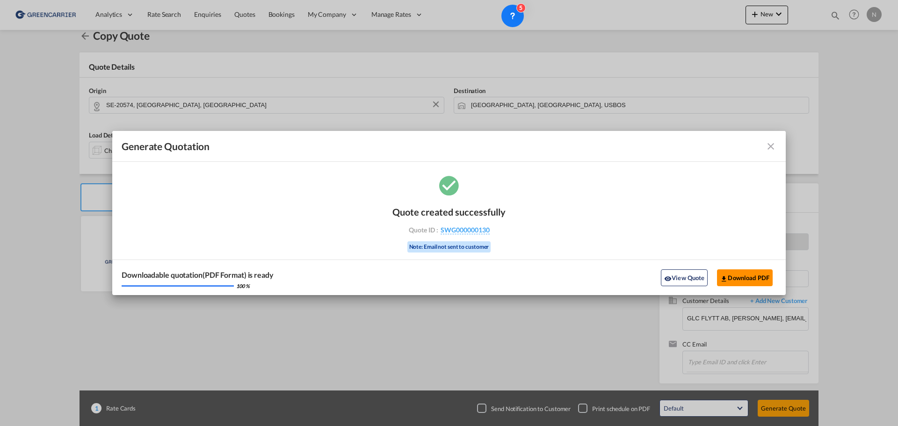
click at [744, 280] on button "Download PDF" at bounding box center [745, 277] width 56 height 17
click at [770, 147] on md-icon "icon-close fg-AAA8AD cursor m-0" at bounding box center [770, 146] width 11 height 11
